Goal: Transaction & Acquisition: Purchase product/service

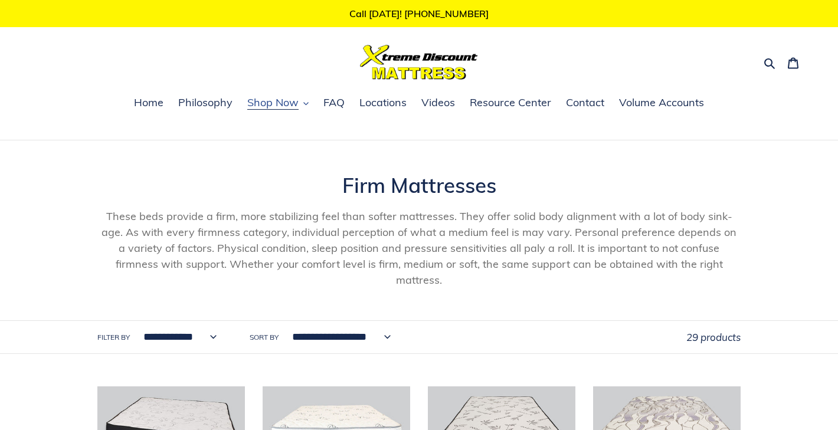
click at [276, 101] on span "Shop Now" at bounding box center [272, 103] width 51 height 14
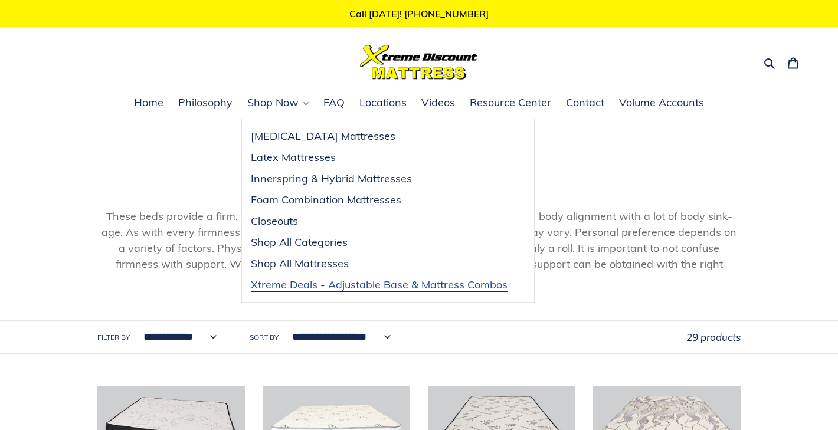
click at [346, 288] on span "Xtreme Deals - Adjustable Base & Mattress Combos" at bounding box center [379, 285] width 257 height 14
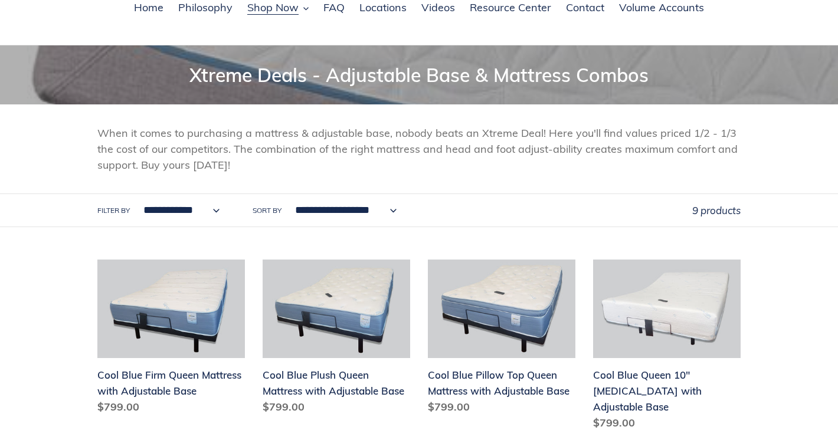
scroll to position [74, 0]
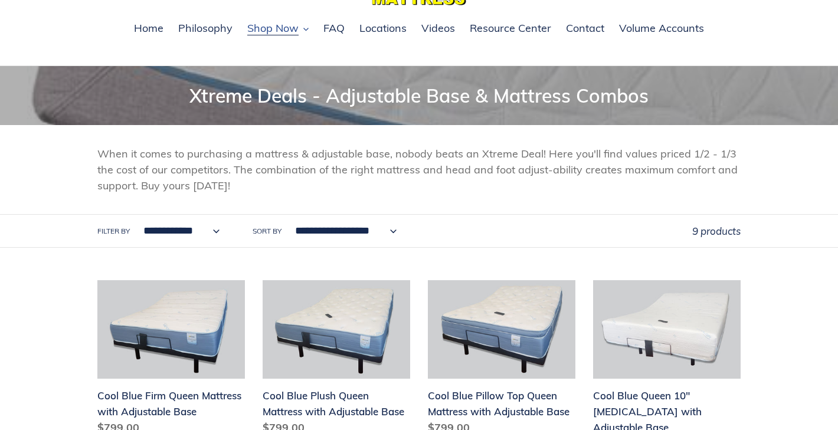
click at [287, 22] on span "Shop Now" at bounding box center [272, 28] width 51 height 14
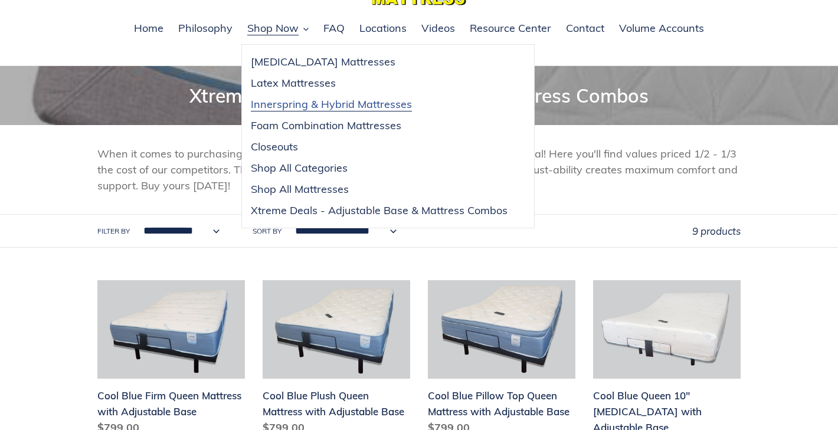
click at [281, 104] on span "Innerspring & Hybrid Mattresses" at bounding box center [331, 104] width 161 height 14
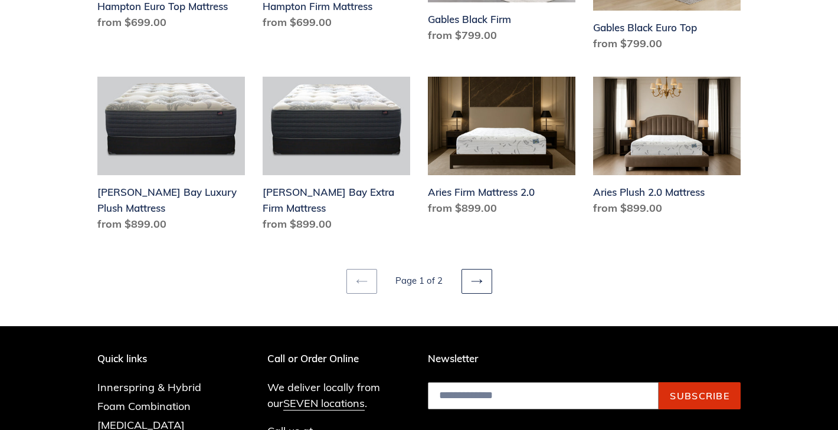
scroll to position [1656, 0]
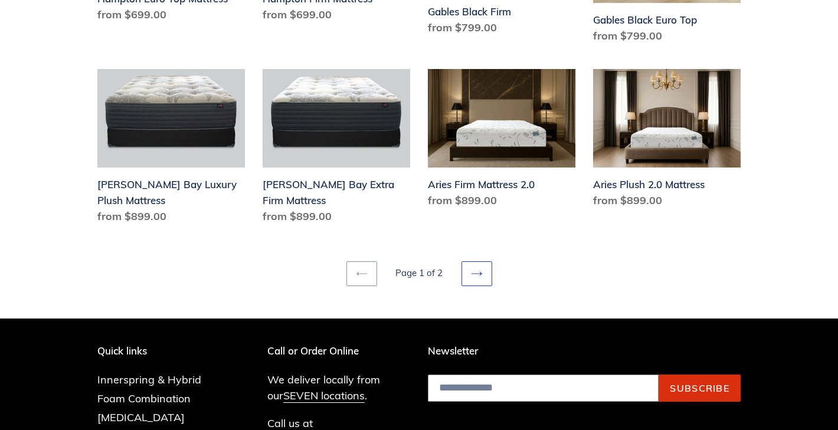
click at [475, 268] on icon at bounding box center [477, 274] width 12 height 12
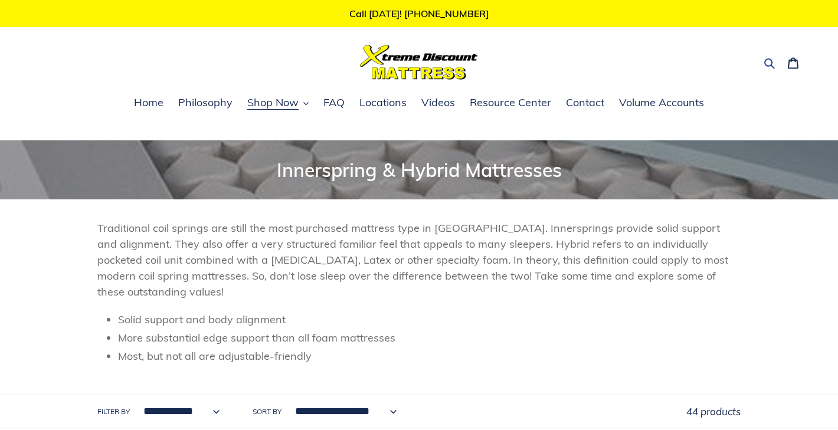
click at [766, 65] on icon "button" at bounding box center [769, 63] width 11 height 11
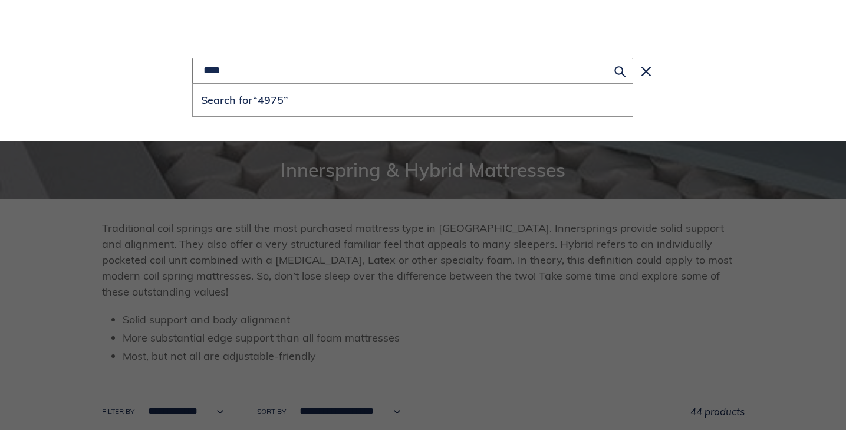
type input "****"
click at [193, 84] on button "Search for “4975”" at bounding box center [413, 100] width 440 height 32
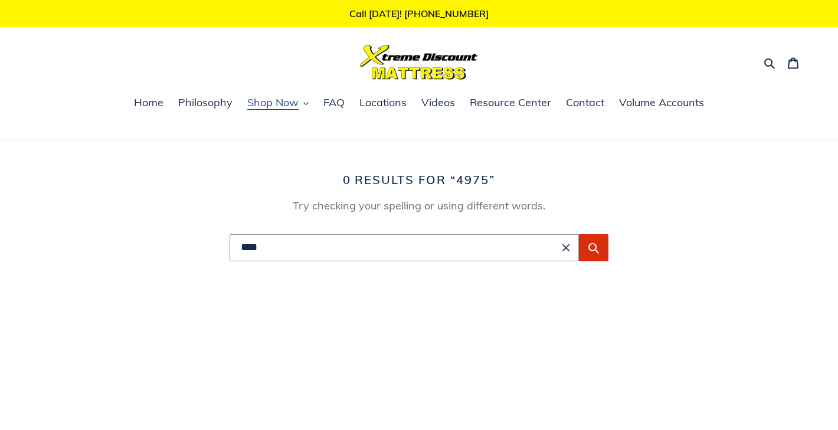
click at [281, 106] on span "Shop Now" at bounding box center [272, 103] width 51 height 14
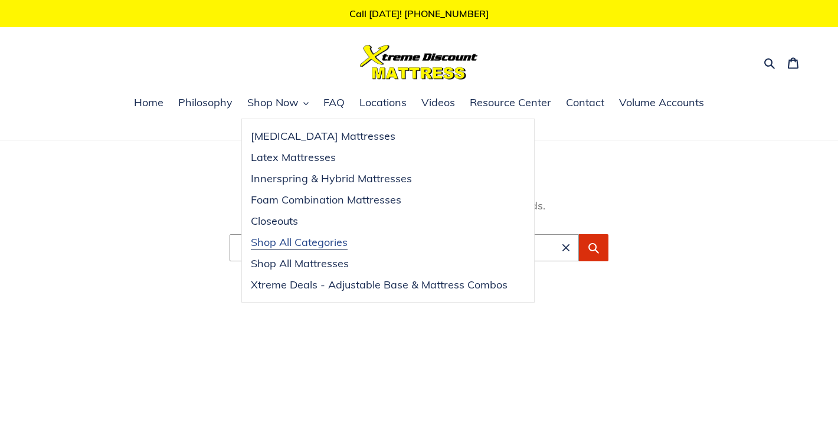
click at [306, 242] on span "Shop All Categories" at bounding box center [299, 242] width 97 height 14
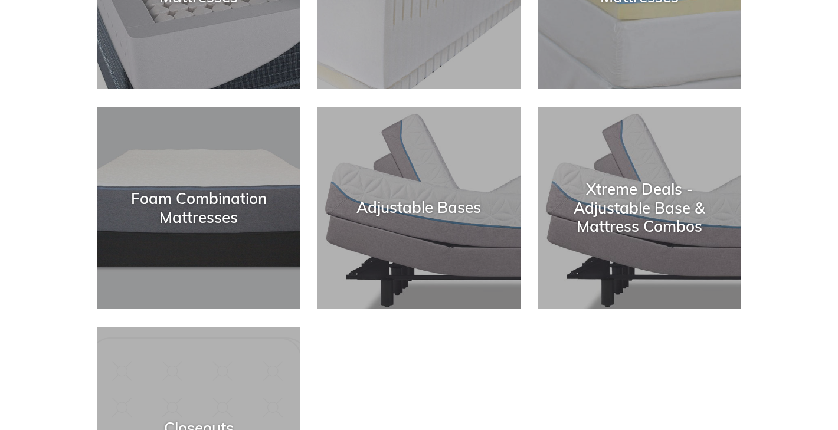
scroll to position [340, 0]
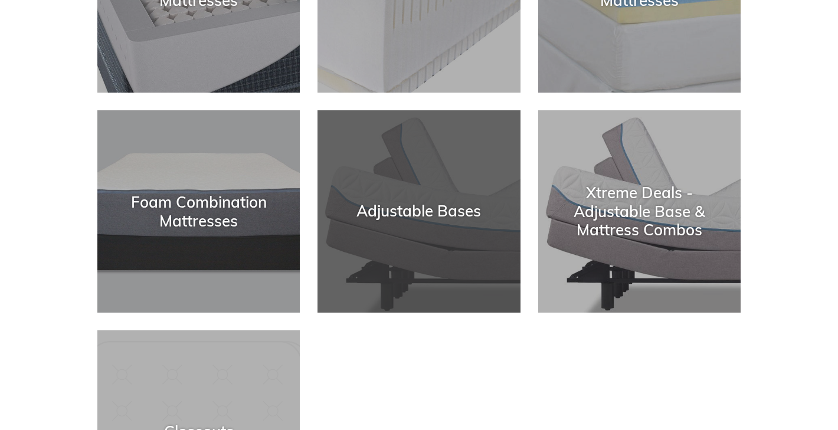
click at [462, 313] on div "Adjustable Bases" at bounding box center [418, 313] width 202 height 0
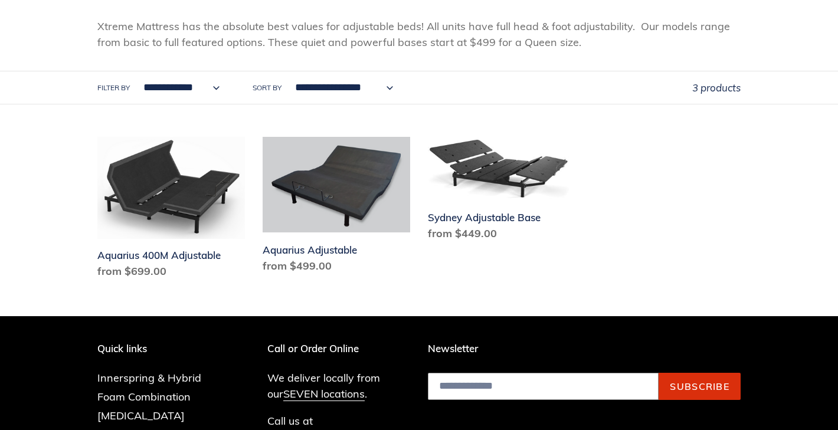
scroll to position [200, 0]
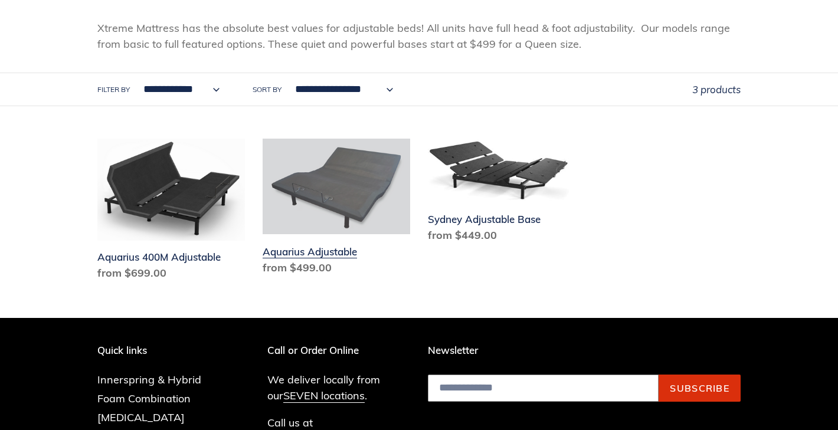
click at [347, 191] on link "Aquarius Adjustable" at bounding box center [335, 209] width 147 height 141
click at [344, 188] on link "Aquarius Adjustable" at bounding box center [335, 209] width 147 height 141
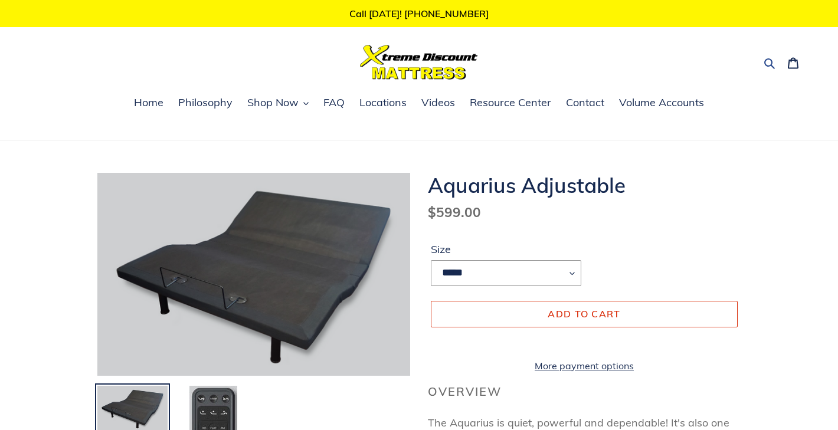
click at [770, 61] on icon "button" at bounding box center [769, 63] width 12 height 12
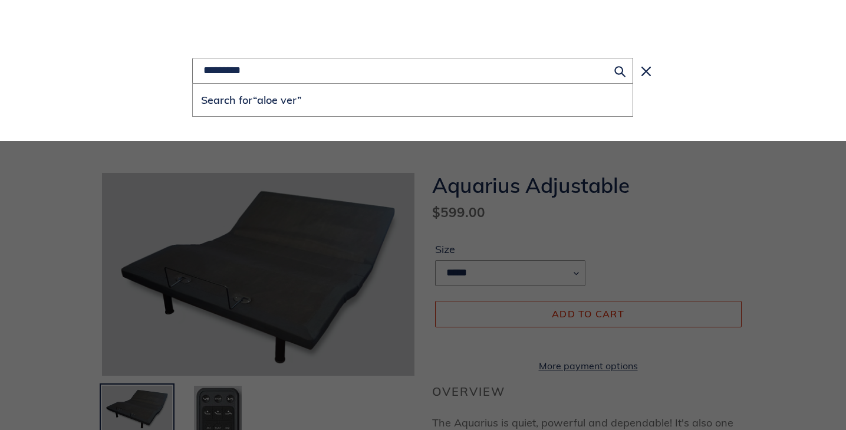
type input "*********"
